Goal: Check status: Check status

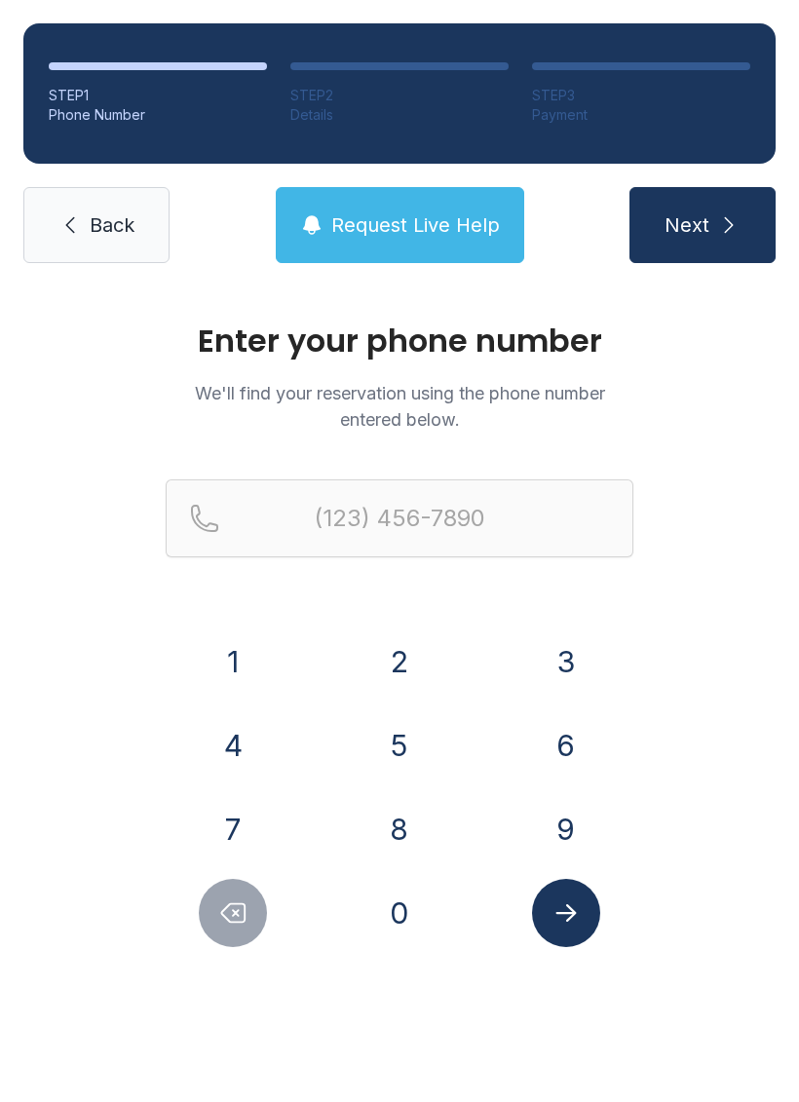
click at [416, 833] on button "8" at bounding box center [399, 829] width 68 height 68
click at [597, 699] on div "1 2 3 4 5 6 7 8 9 0" at bounding box center [400, 787] width 468 height 320
click at [569, 737] on button "6" at bounding box center [566, 745] width 68 height 68
click at [214, 751] on button "4" at bounding box center [233, 745] width 68 height 68
click at [577, 741] on button "6" at bounding box center [566, 745] width 68 height 68
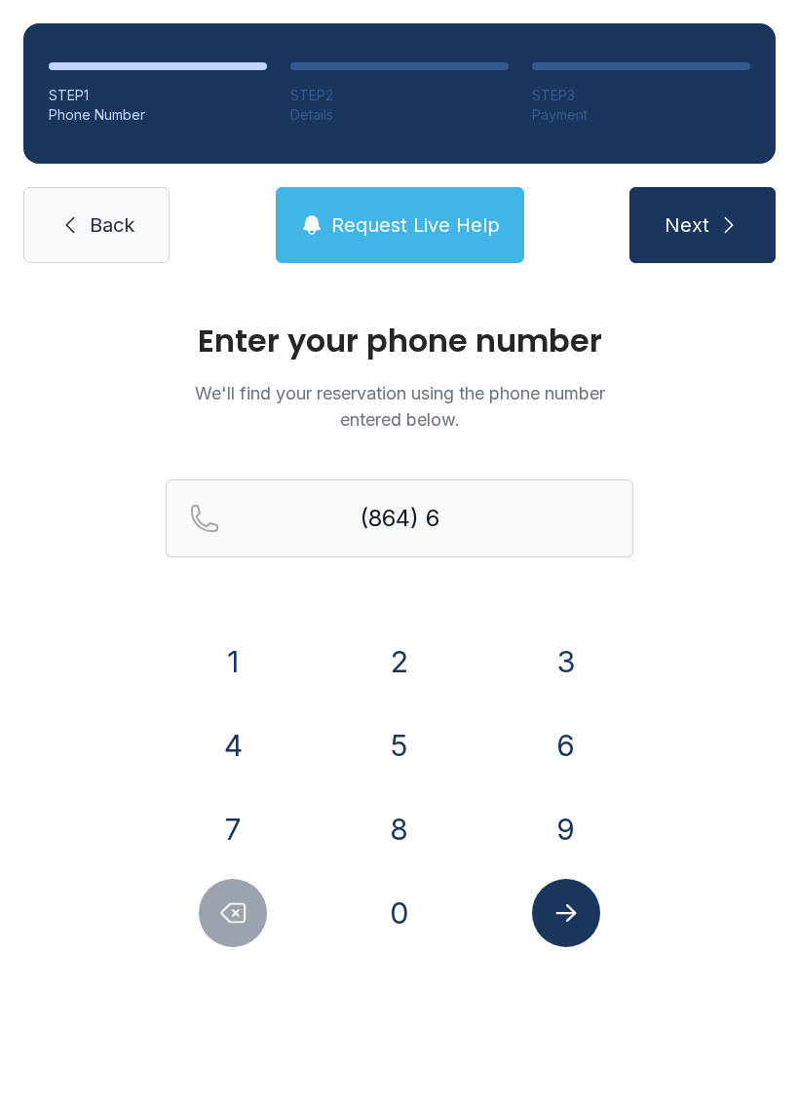
click at [273, 651] on div "1" at bounding box center [233, 661] width 135 height 68
click at [254, 675] on button "1" at bounding box center [233, 661] width 68 height 68
click at [253, 754] on button "4" at bounding box center [233, 745] width 68 height 68
click at [597, 650] on button "3" at bounding box center [566, 661] width 68 height 68
click at [249, 647] on button "1" at bounding box center [233, 661] width 68 height 68
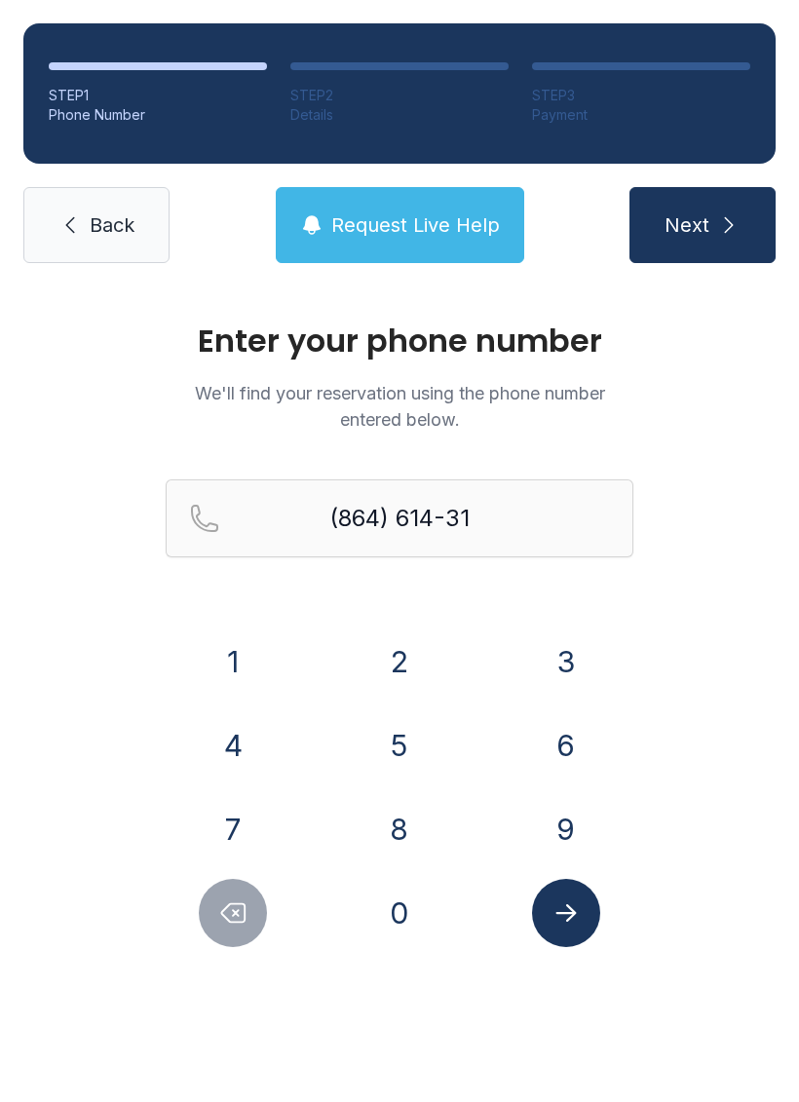
click at [574, 647] on button "3" at bounding box center [566, 661] width 68 height 68
click at [256, 647] on button "1" at bounding box center [233, 661] width 68 height 68
type input "[PHONE_NUMBER]"
click at [578, 915] on icon "Submit lookup form" at bounding box center [565, 912] width 29 height 29
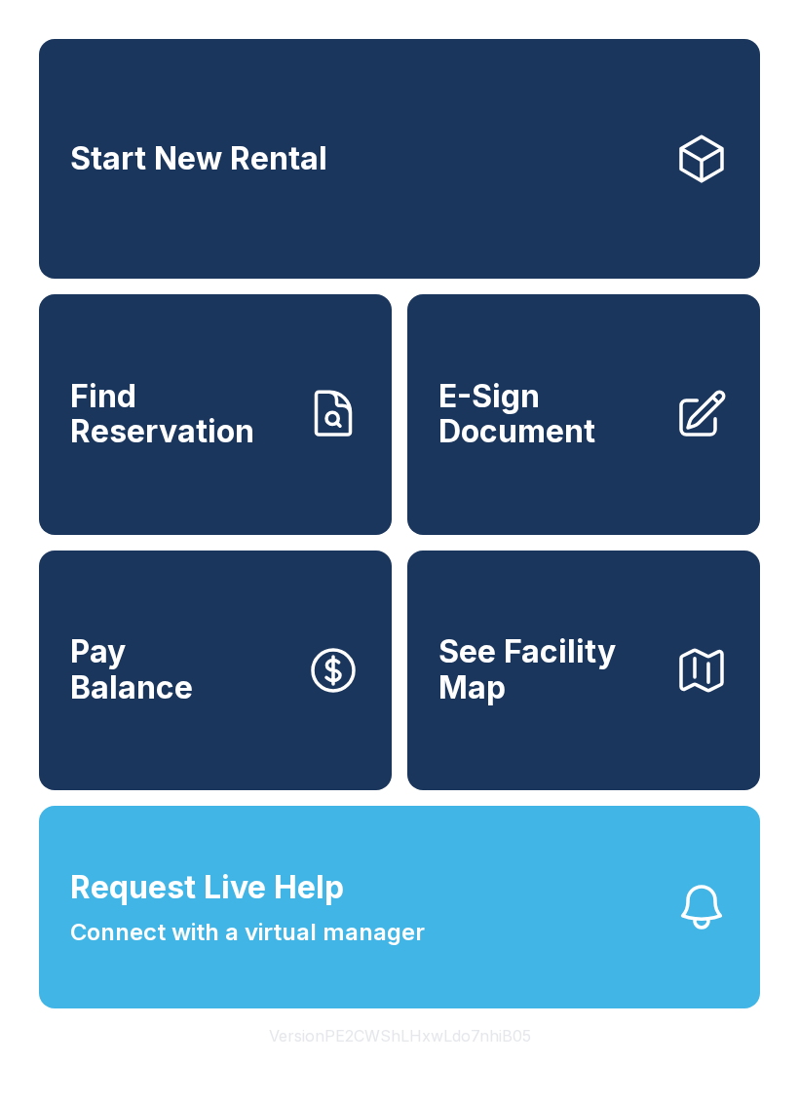
click at [489, 1008] on button "Request Live Help Connect with a virtual manager" at bounding box center [399, 907] width 721 height 203
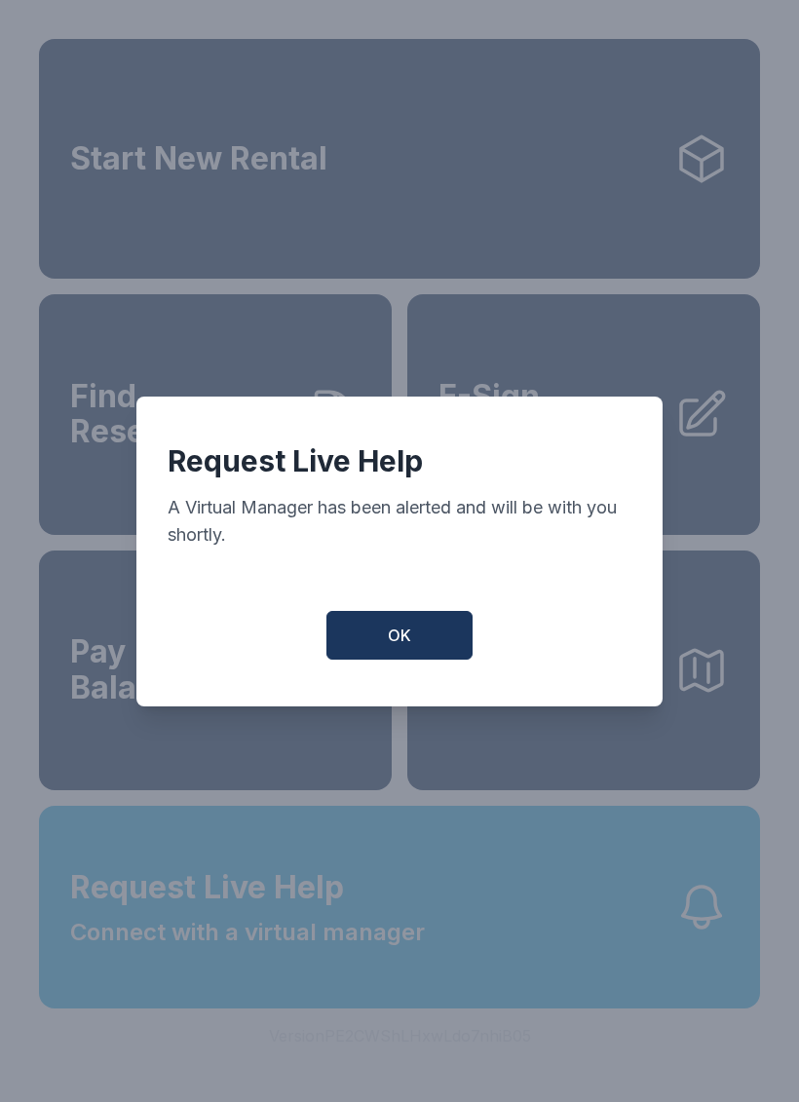
click at [400, 637] on span "OK" at bounding box center [399, 635] width 23 height 23
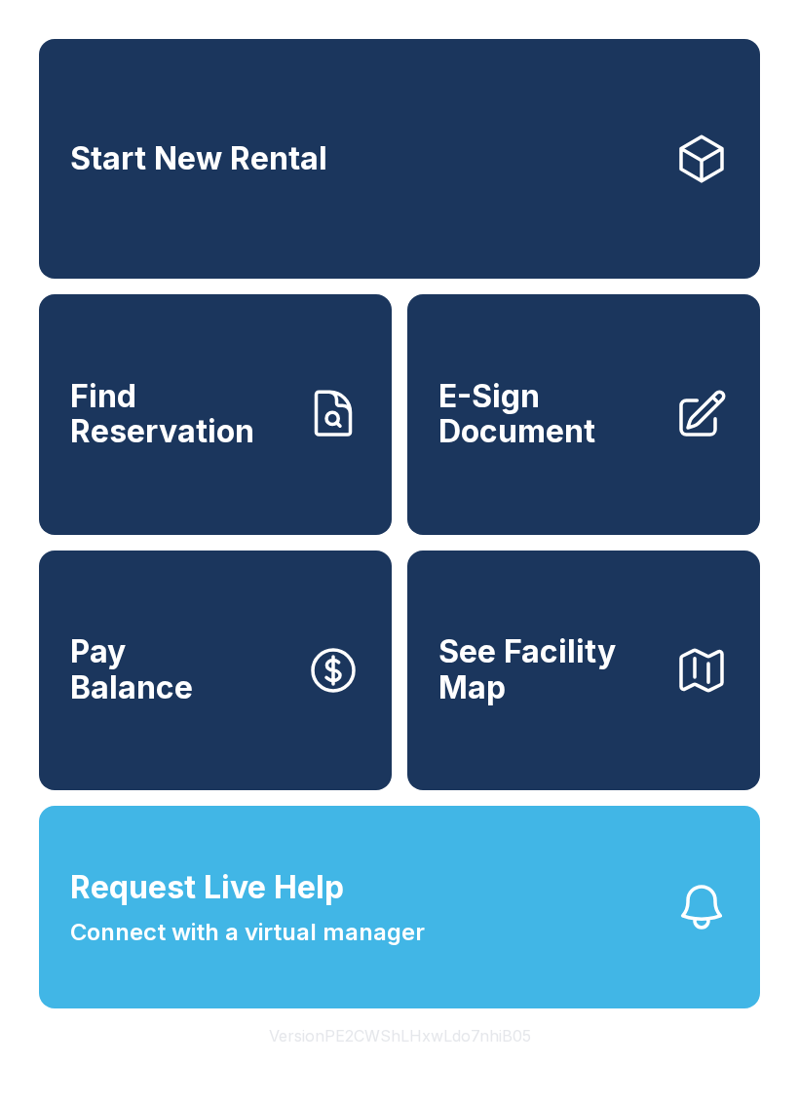
click at [399, 637] on span "OK" at bounding box center [400, 631] width 22 height 22
click at [754, 966] on button "Request Live Help Connect with a virtual manager" at bounding box center [399, 907] width 721 height 203
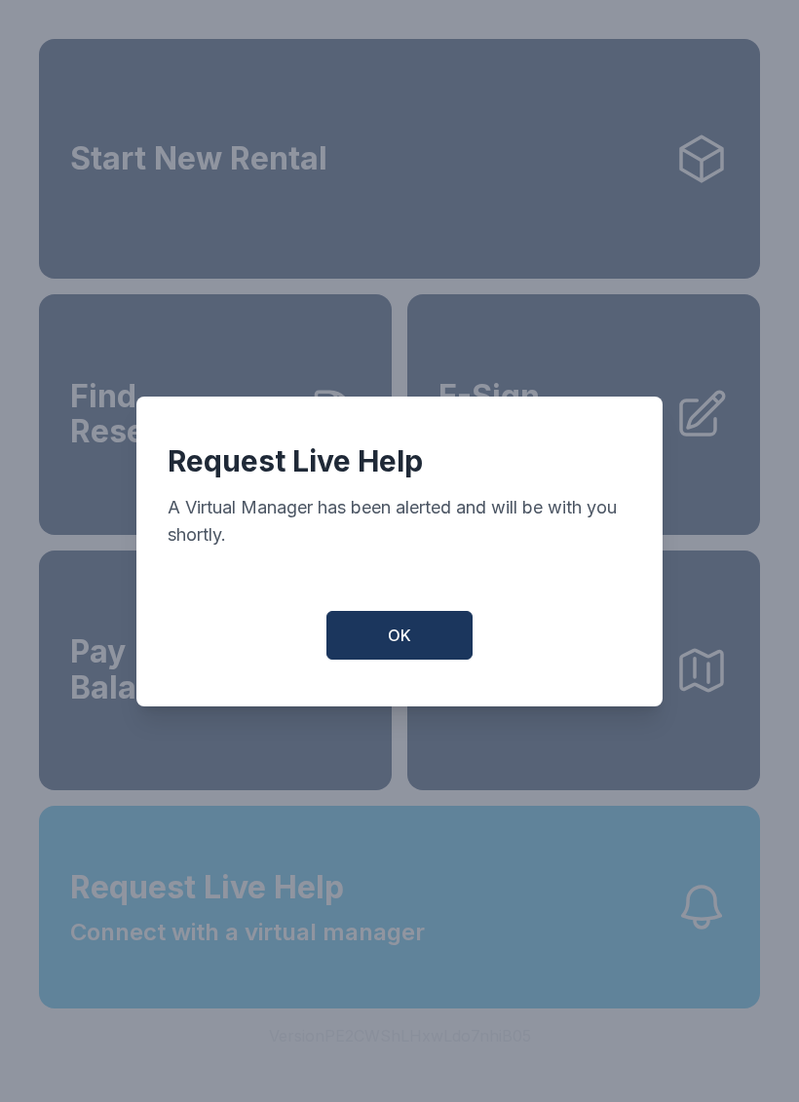
click at [460, 635] on button "OK" at bounding box center [399, 635] width 146 height 49
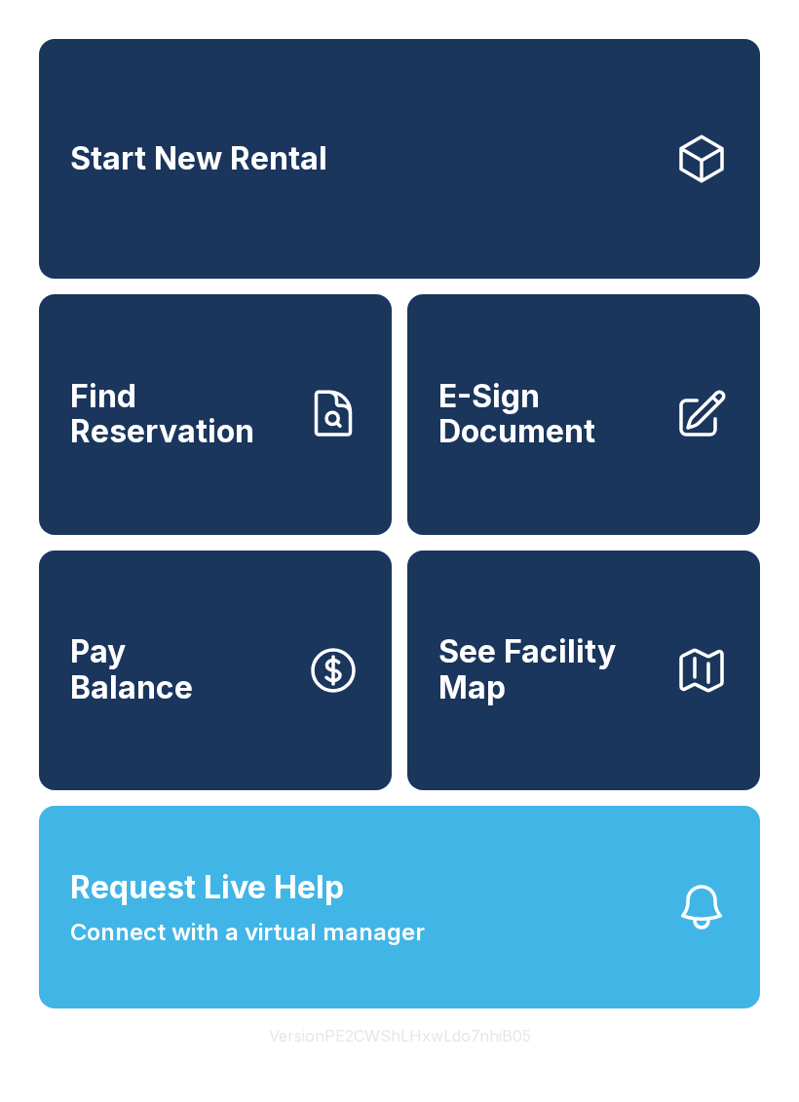
click at [619, 10] on div "Start New Rental Find Reservation E-Sign Document Pay Balance See Facility Map …" at bounding box center [399, 551] width 799 height 1102
